Goal: Task Accomplishment & Management: Complete application form

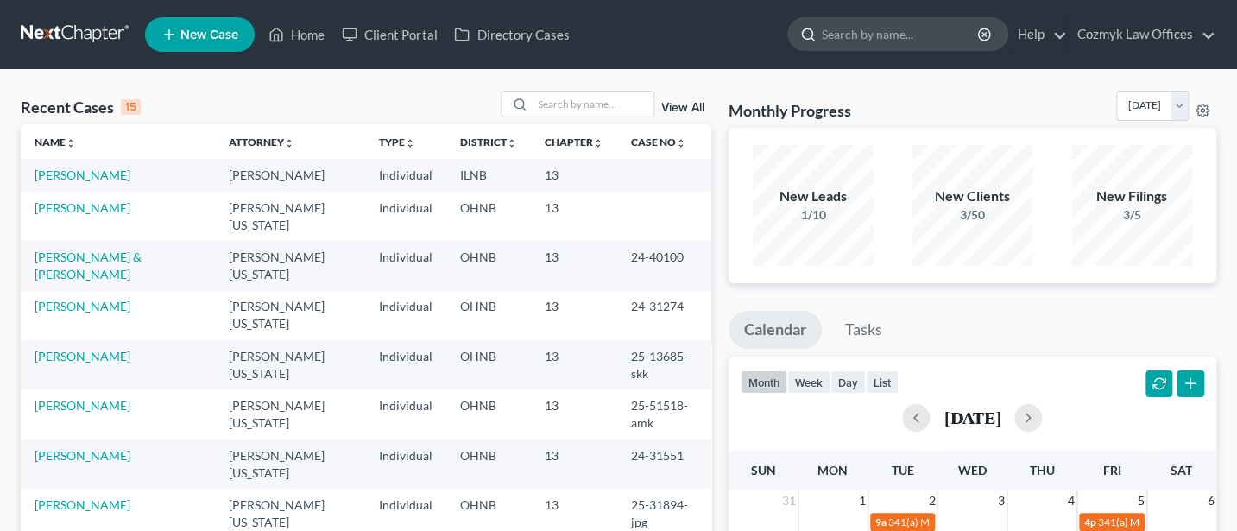
click at [877, 27] on input "search" at bounding box center [901, 34] width 158 height 32
type input "[PERSON_NAME]"
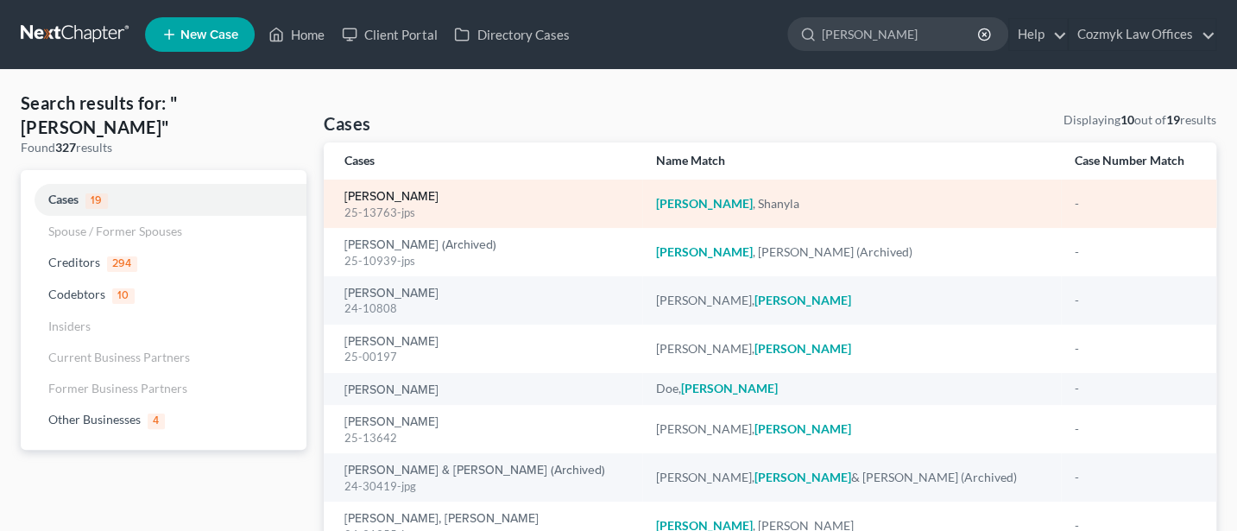
click at [401, 195] on link "[PERSON_NAME]" at bounding box center [392, 197] width 94 height 12
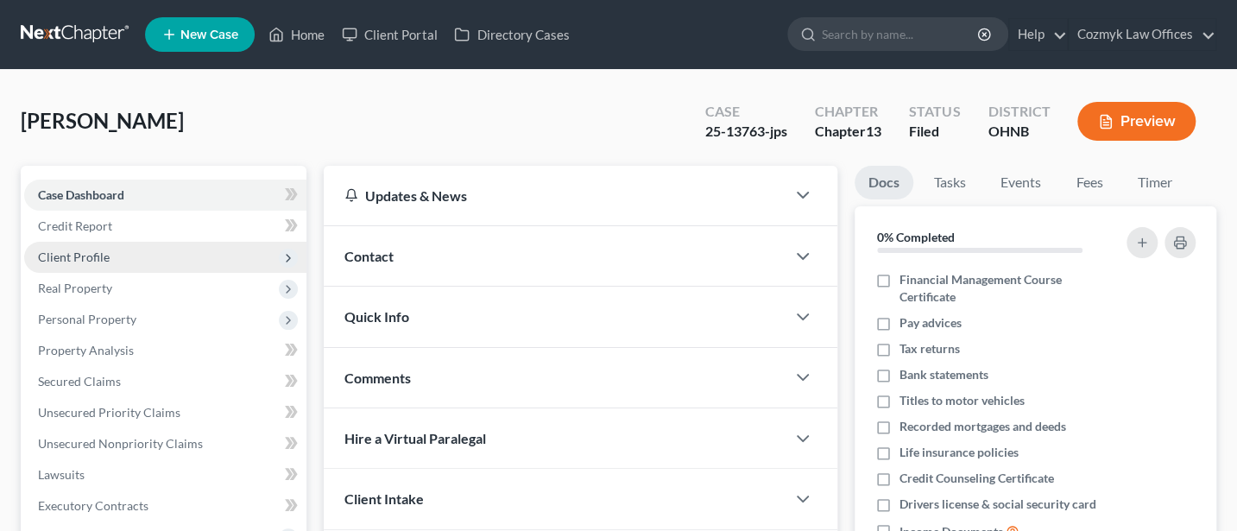
click at [101, 250] on span "Client Profile" at bounding box center [74, 257] width 72 height 15
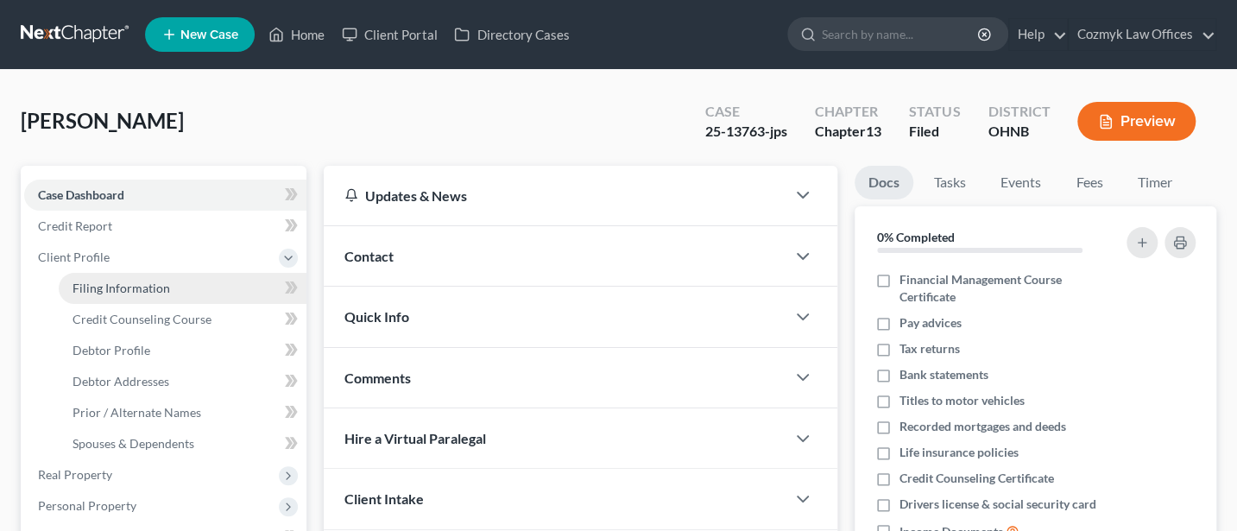
click at [119, 289] on span "Filing Information" at bounding box center [122, 288] width 98 height 15
select select "1"
select select "0"
select select "3"
select select "36"
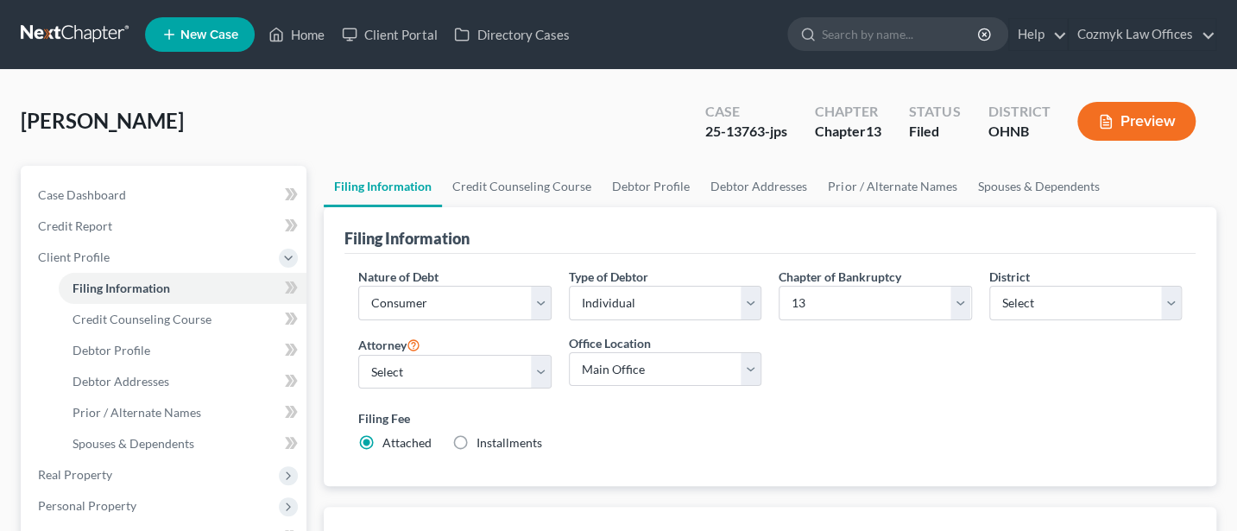
scroll to position [230, 0]
